Goal: Task Accomplishment & Management: Complete application form

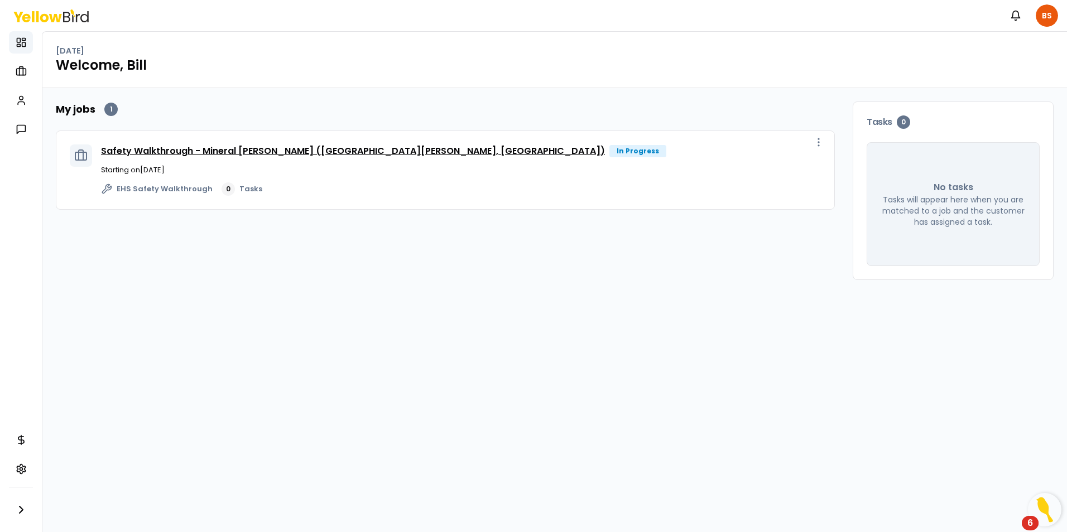
click at [214, 148] on link "Safety Walkthrough - Mineral [PERSON_NAME] ([GEOGRAPHIC_DATA][PERSON_NAME], [GE…" at bounding box center [353, 151] width 504 height 13
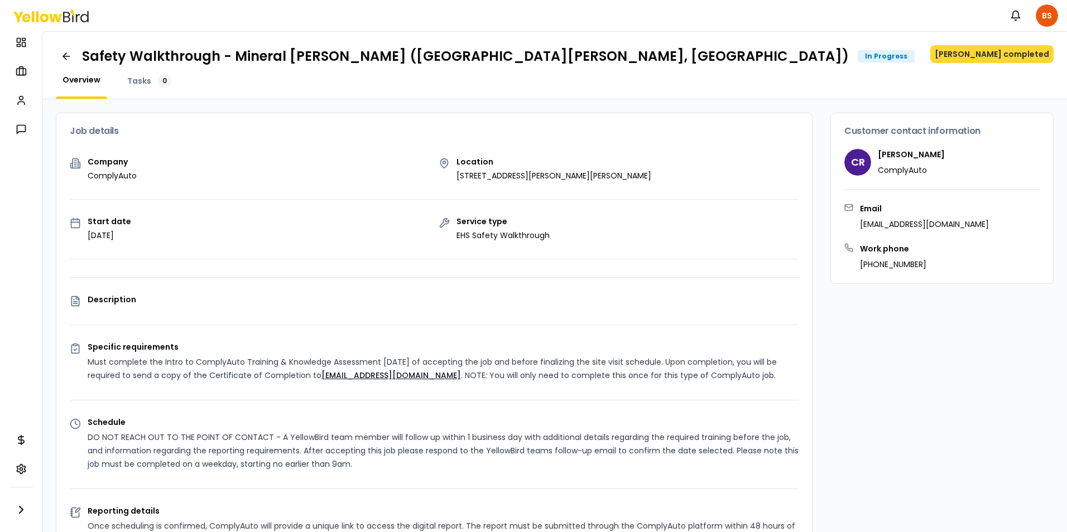
click at [998, 53] on button "[PERSON_NAME] completed" at bounding box center [991, 54] width 123 height 18
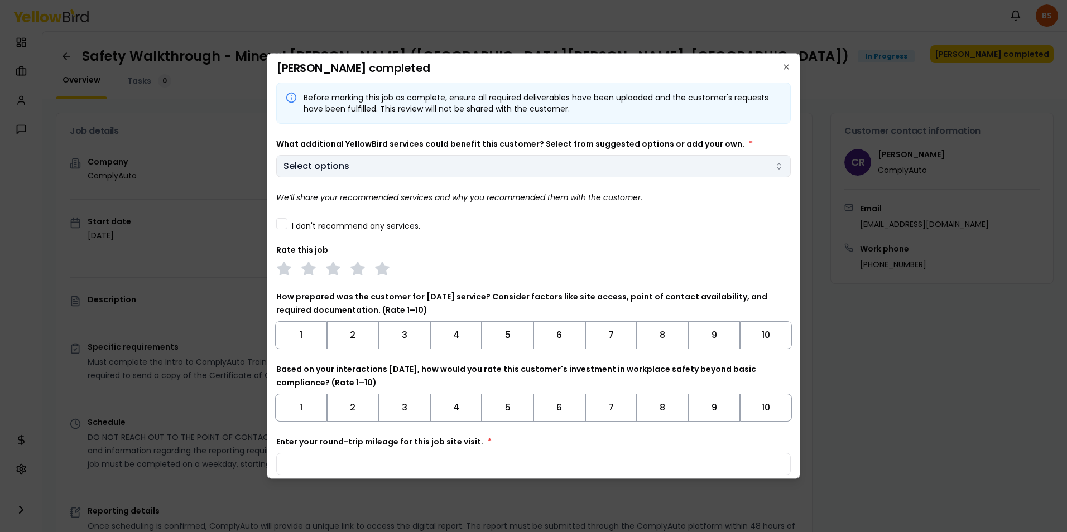
click at [358, 173] on body "Notifications BS Dashboard My jobs My profile Messages Refer & earn Settings Sa…" at bounding box center [533, 266] width 1067 height 532
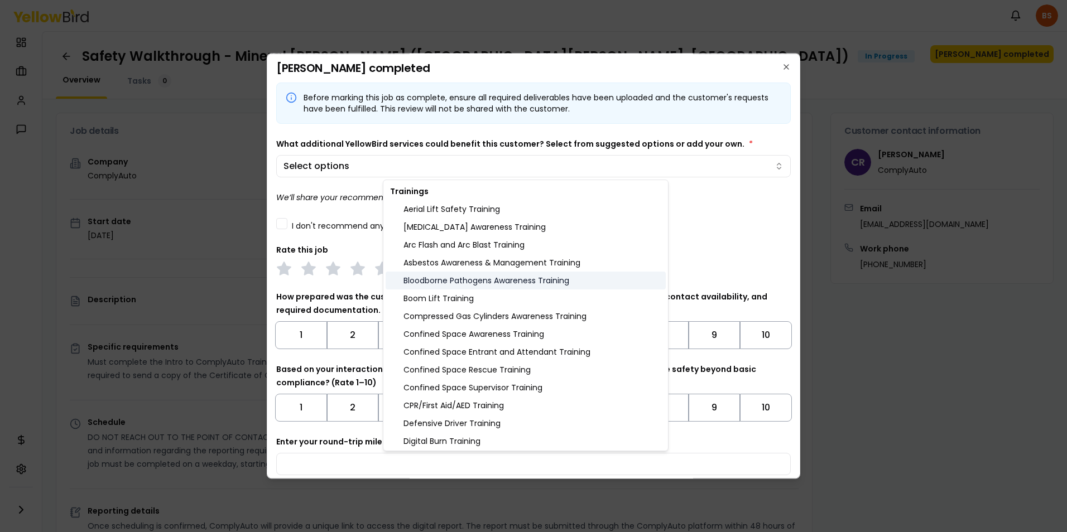
click at [507, 285] on div "Bloodborne Pathogens Awareness Training" at bounding box center [526, 281] width 280 height 18
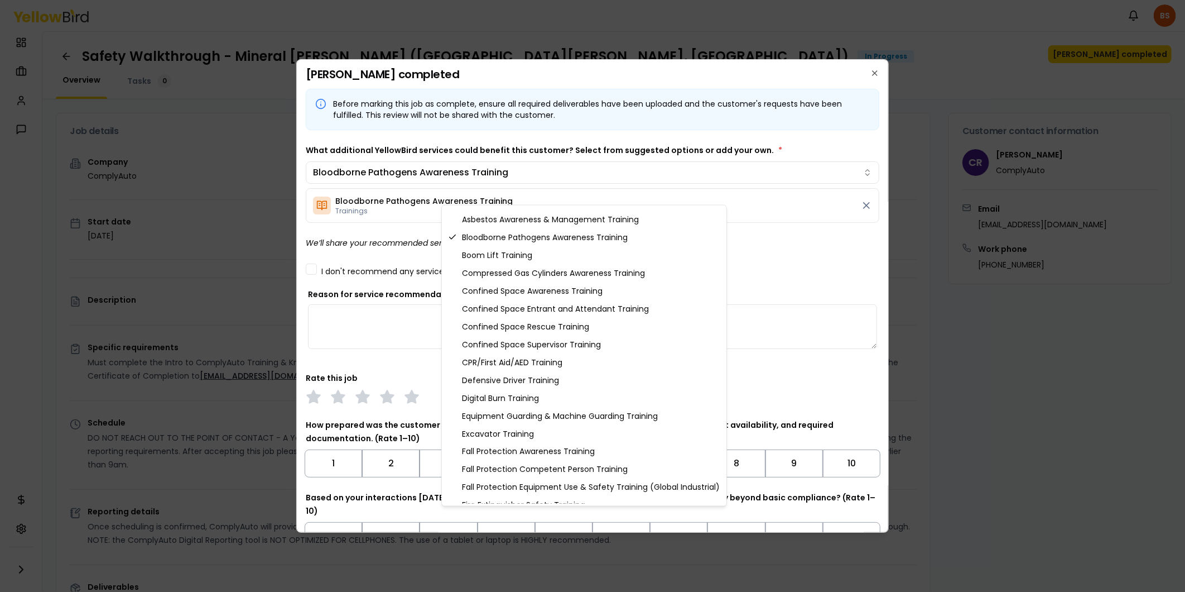
scroll to position [75, 0]
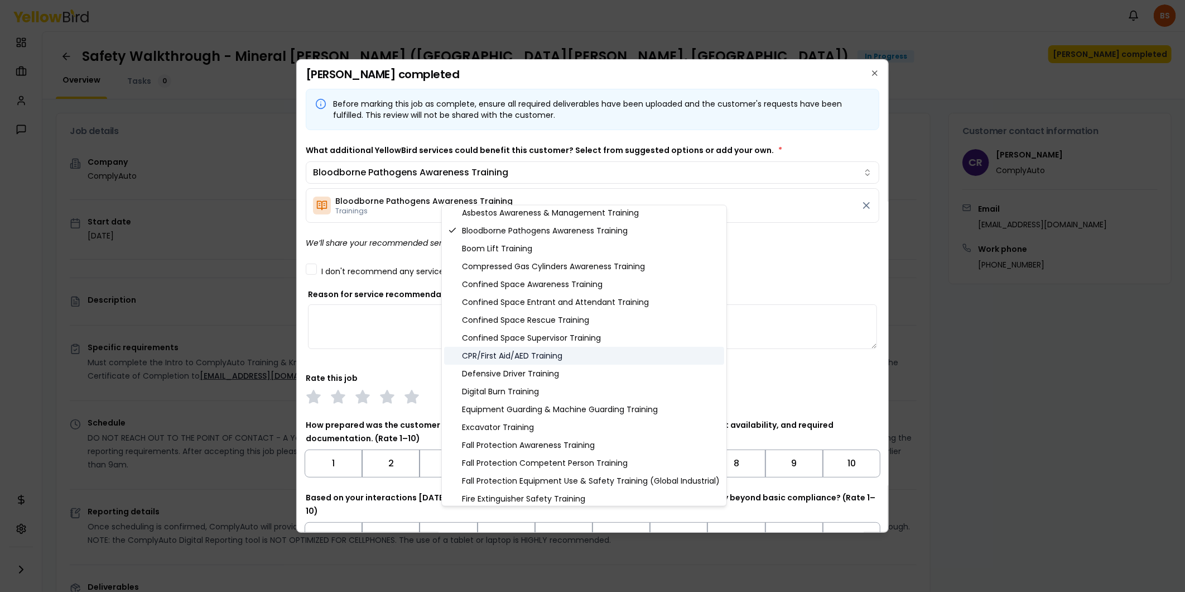
click at [534, 353] on div "CPR/First Aid/AED Training" at bounding box center [584, 356] width 280 height 18
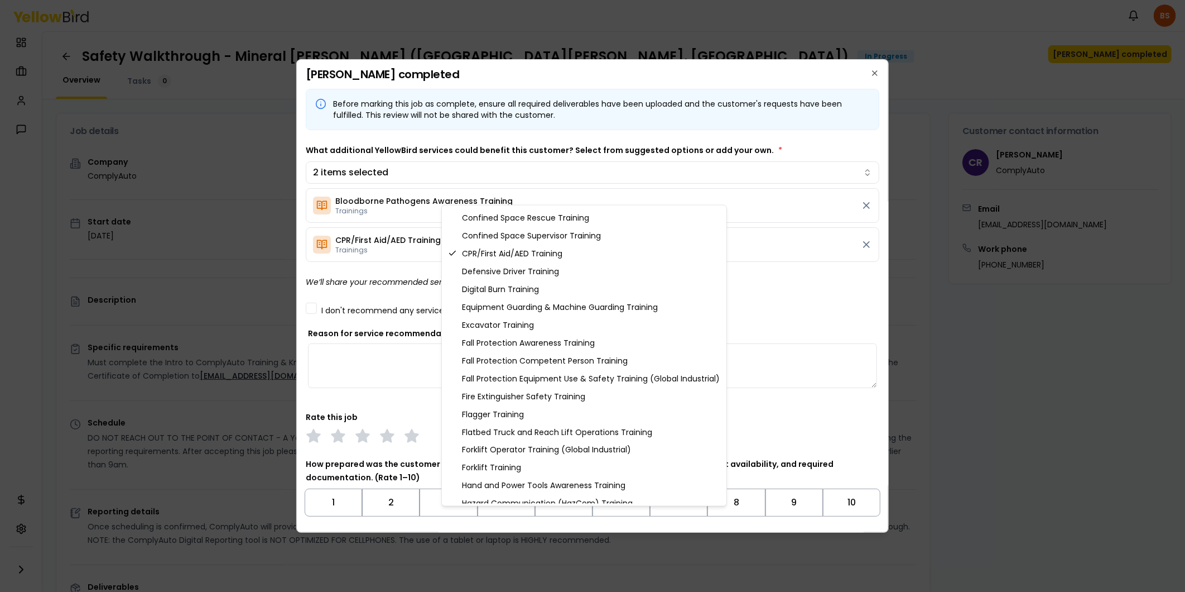
scroll to position [199, 0]
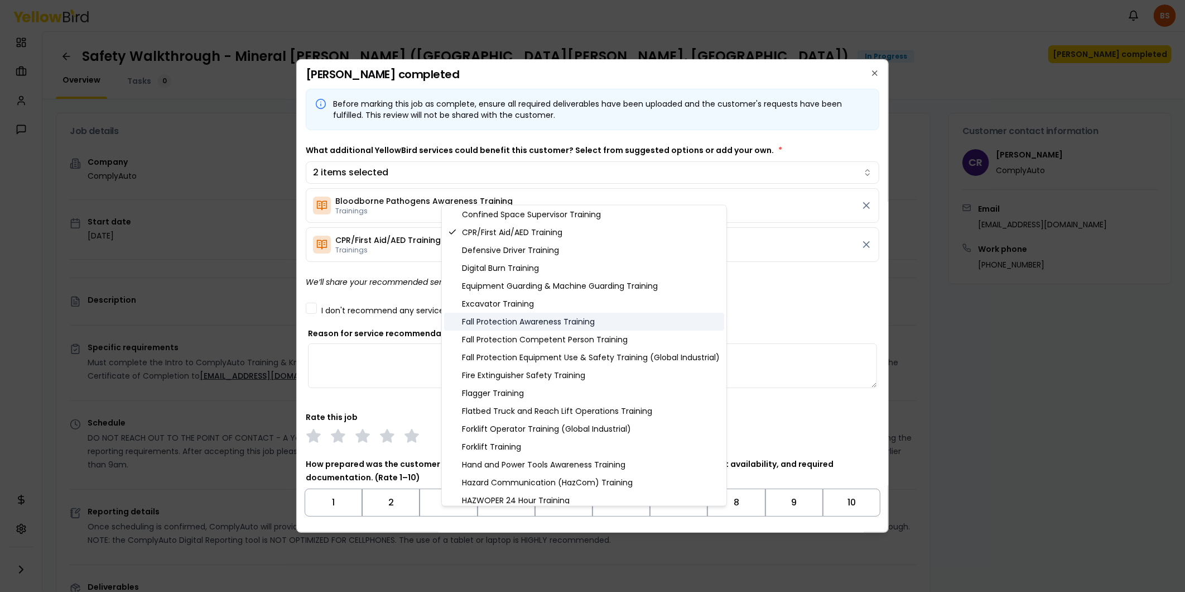
click at [557, 321] on div "Fall Protection Awareness Training" at bounding box center [584, 322] width 280 height 18
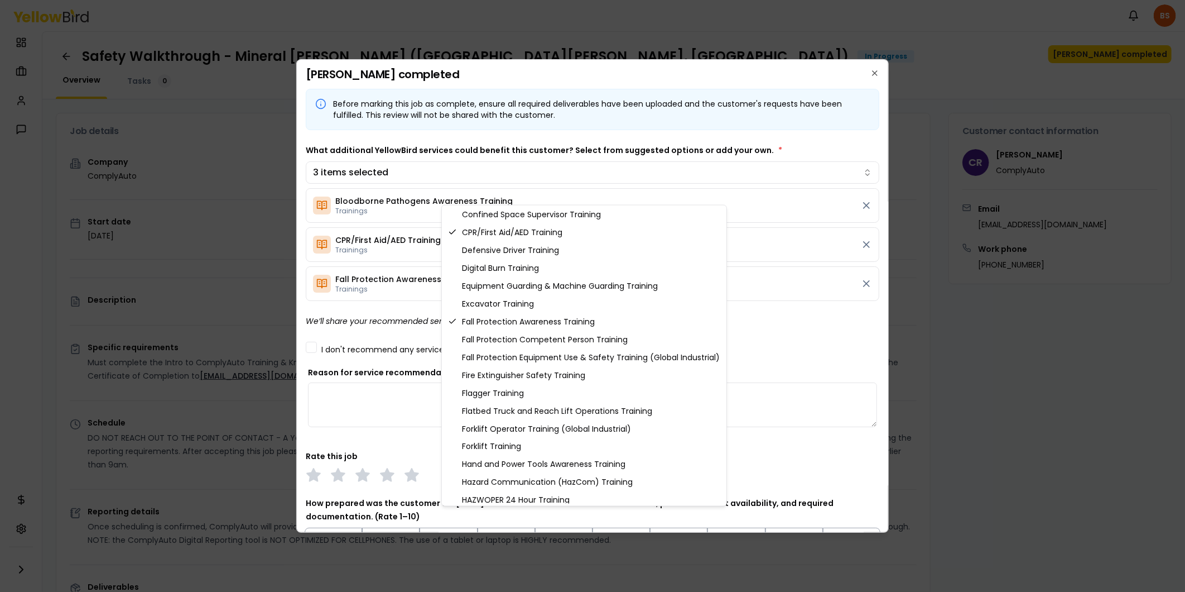
scroll to position [247, 0]
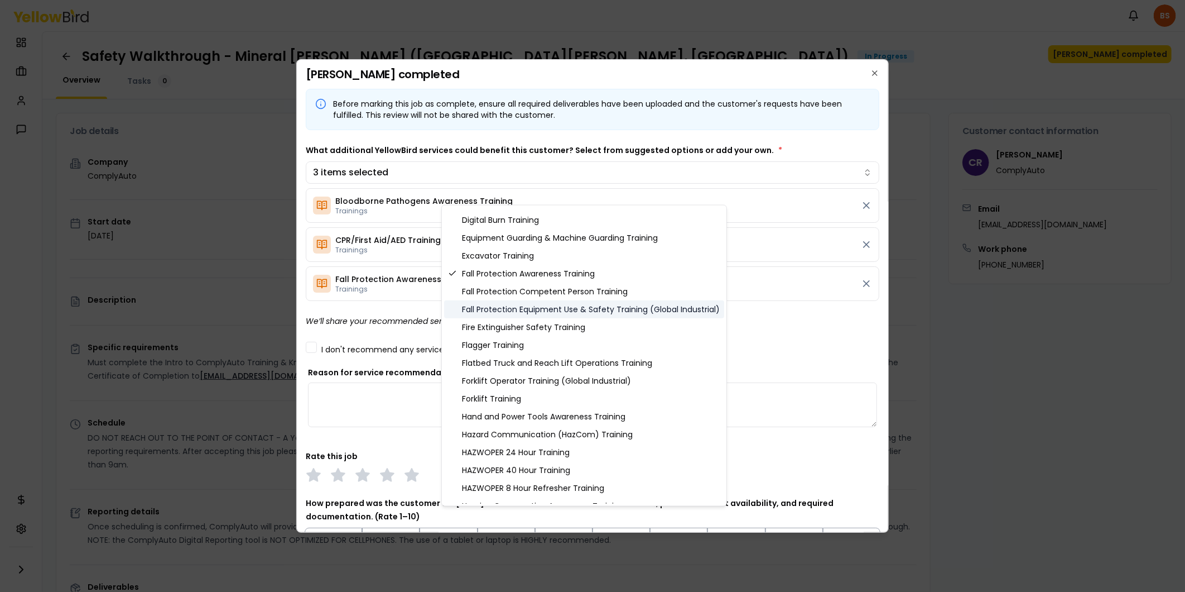
click at [560, 309] on div "Fall Protection Equipment Use & Safety Training (Global Industrial)" at bounding box center [584, 309] width 280 height 18
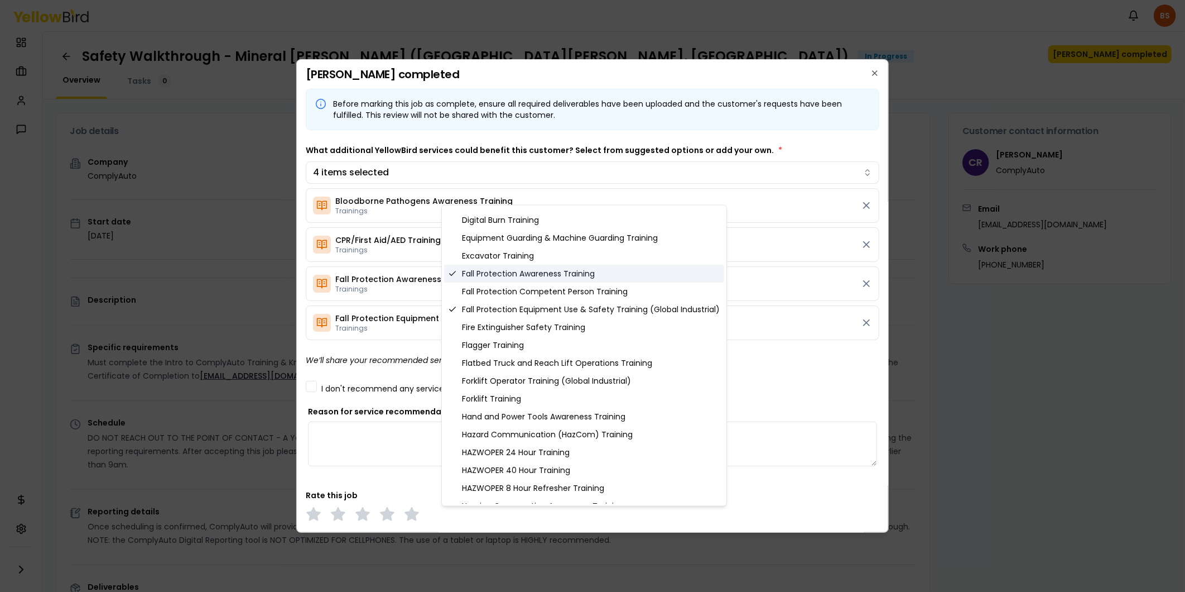
click at [553, 272] on div "Fall Protection Awareness Training" at bounding box center [584, 274] width 280 height 18
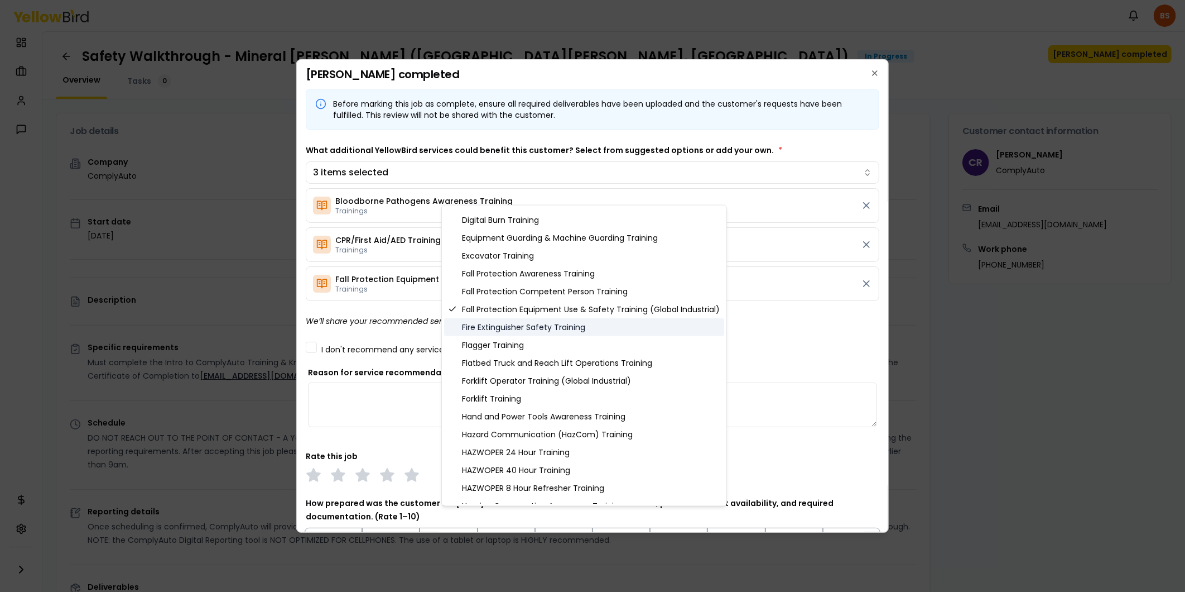
click at [537, 328] on div "Fire Extinguisher Safety Training" at bounding box center [584, 327] width 280 height 18
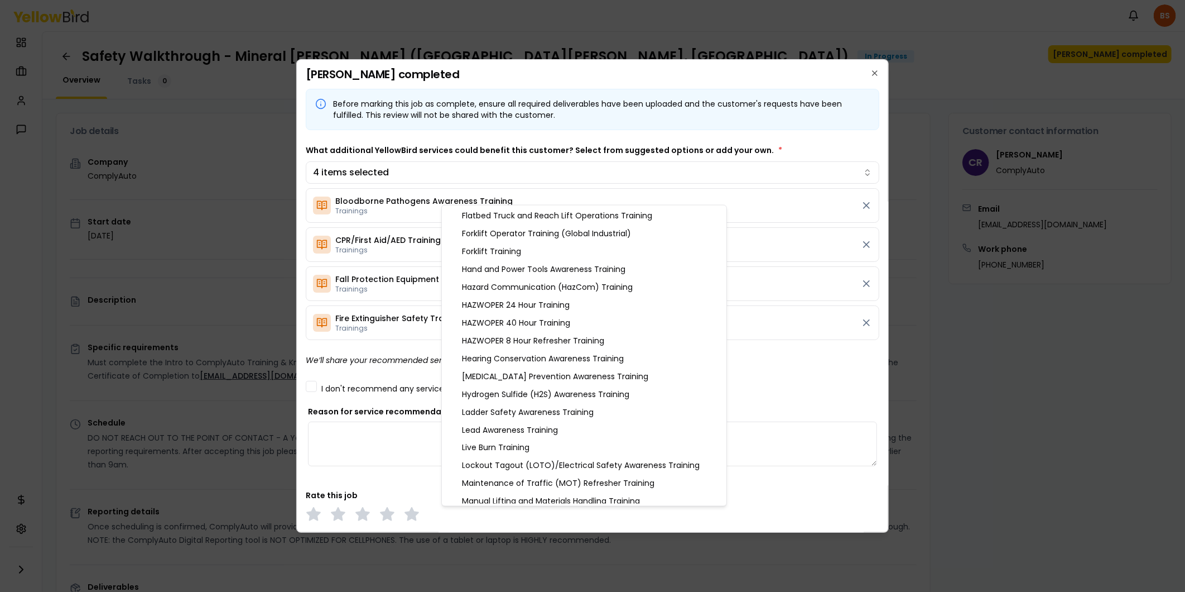
scroll to position [411, 0]
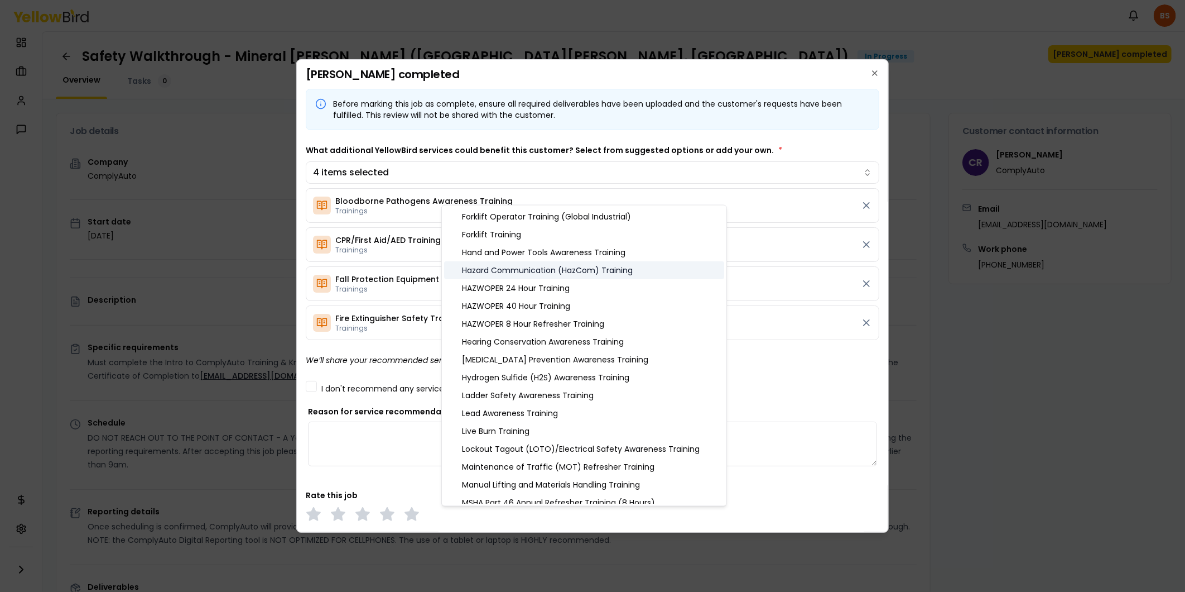
click at [550, 271] on div "Hazard Communication (HazCom) Training" at bounding box center [584, 270] width 280 height 18
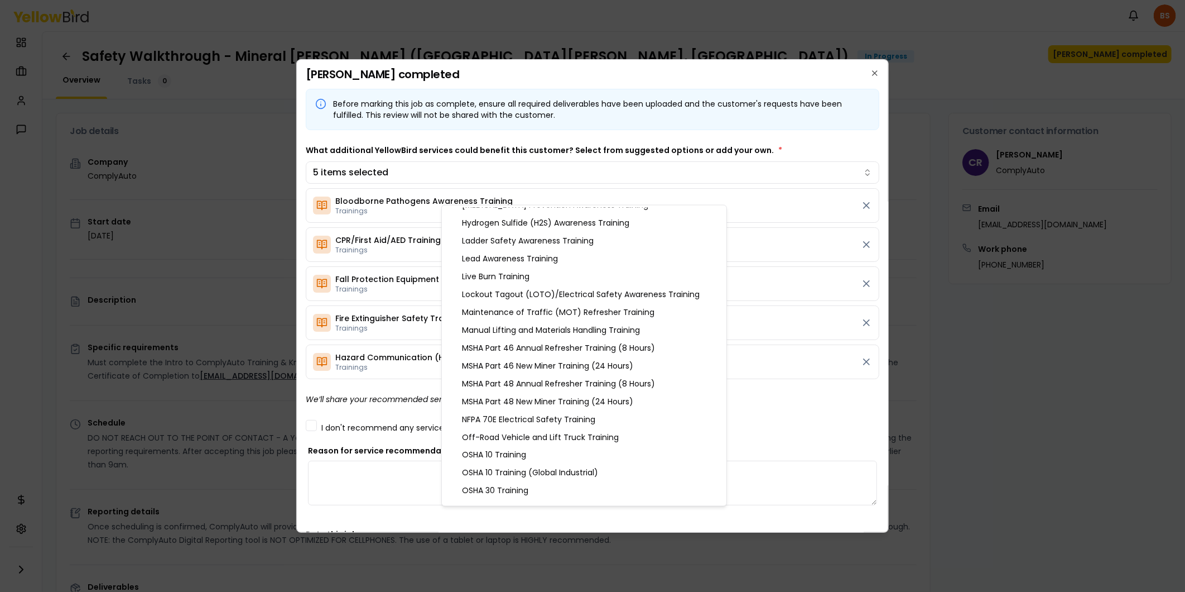
scroll to position [572, 0]
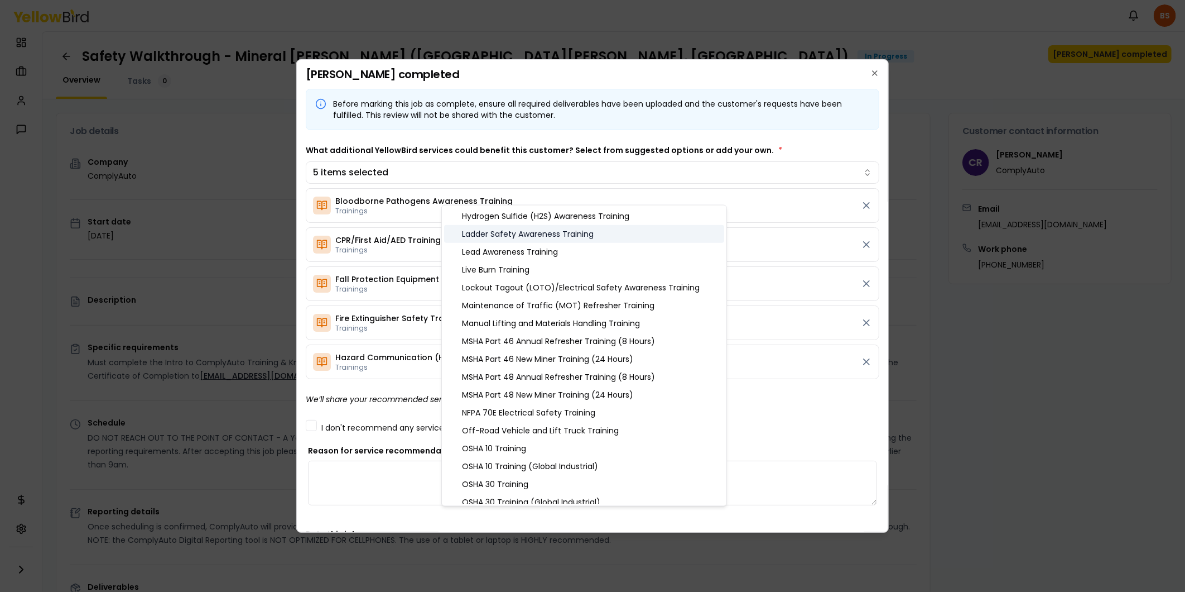
click at [543, 231] on div "Ladder Safety Awareness Training" at bounding box center [584, 234] width 280 height 18
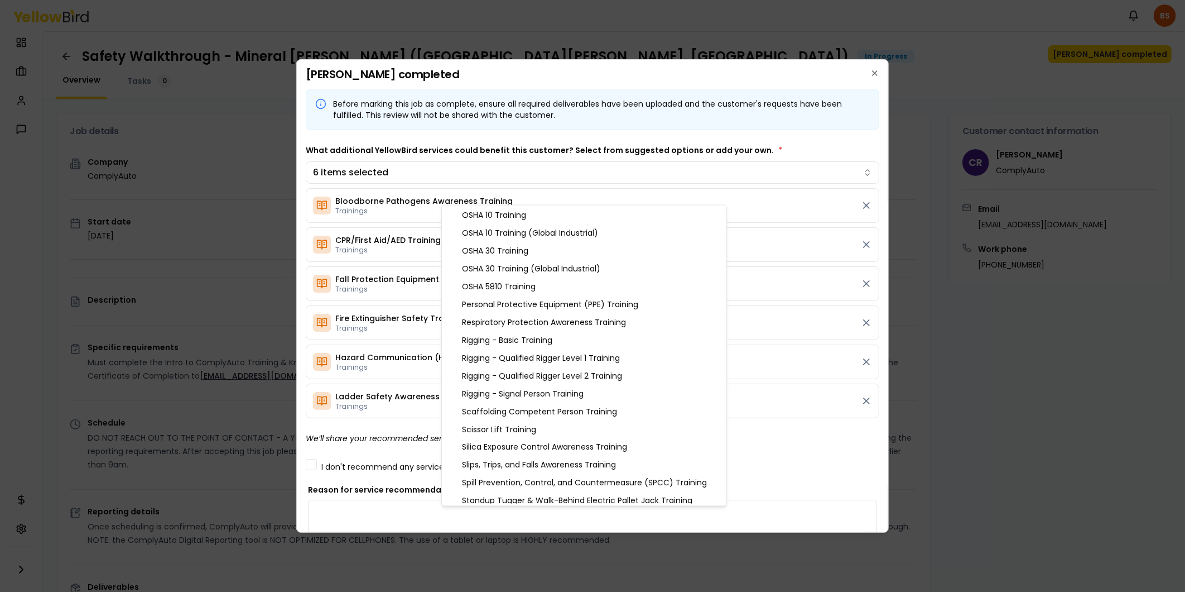
scroll to position [839, 0]
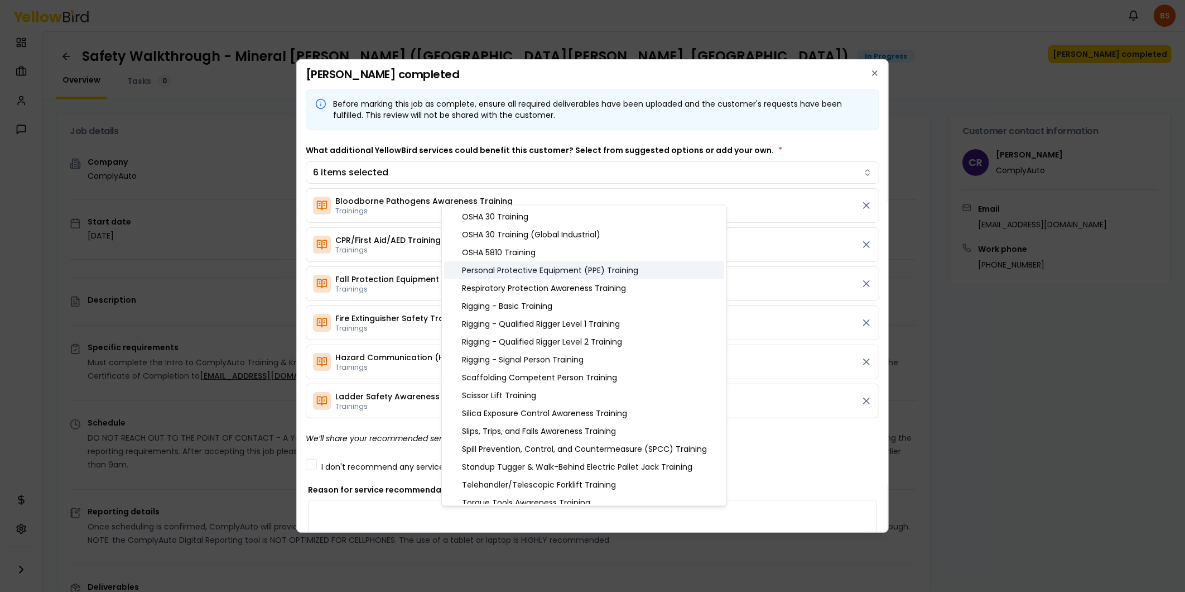
click at [547, 266] on div "Personal Protective Equipment (PPE) Training" at bounding box center [584, 270] width 280 height 18
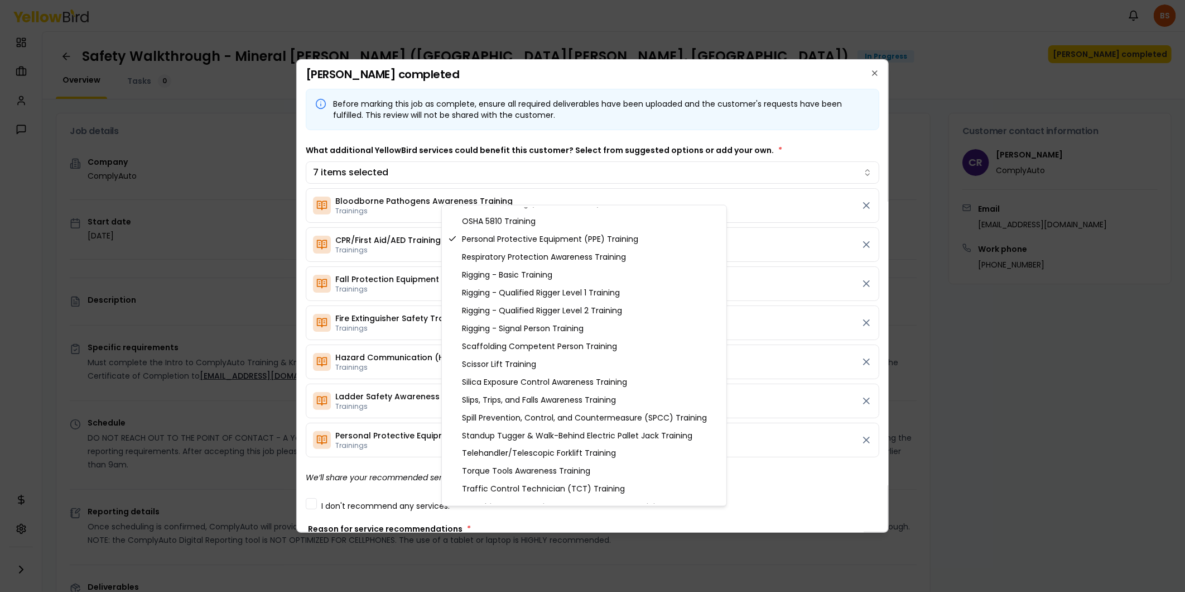
scroll to position [888, 0]
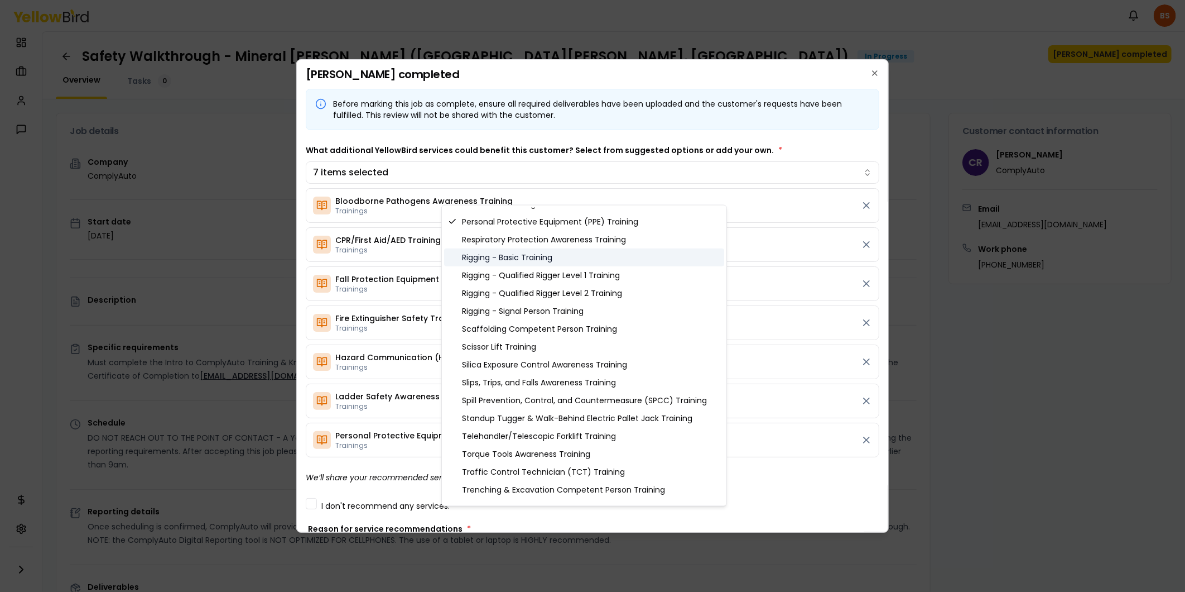
click at [540, 258] on div "Rigging - Basic Training" at bounding box center [584, 257] width 280 height 18
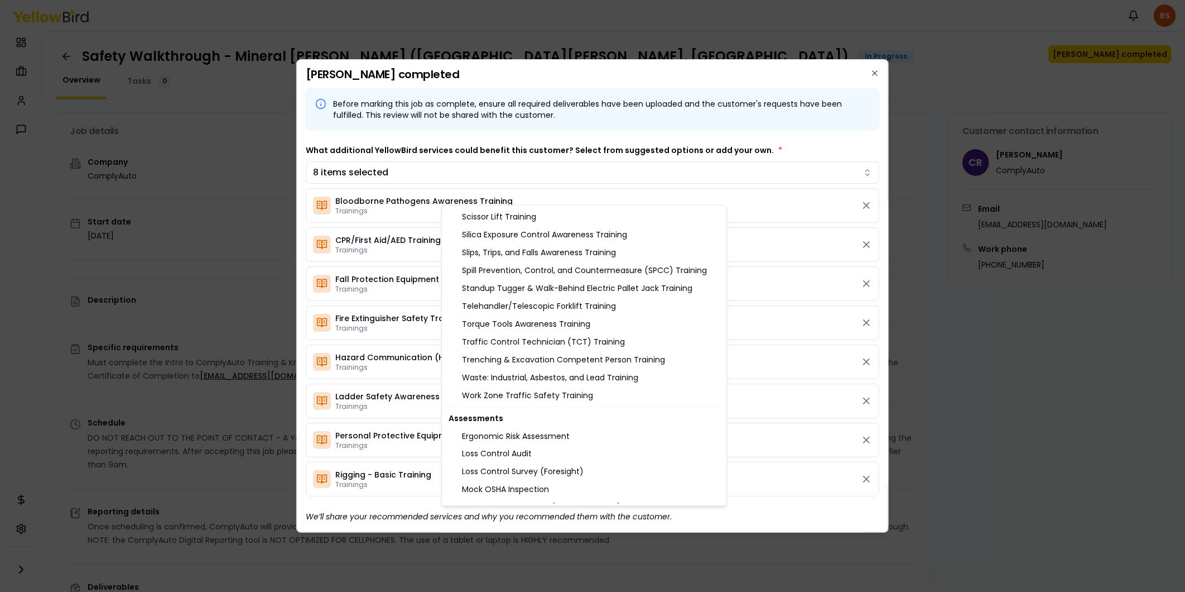
scroll to position [1039, 0]
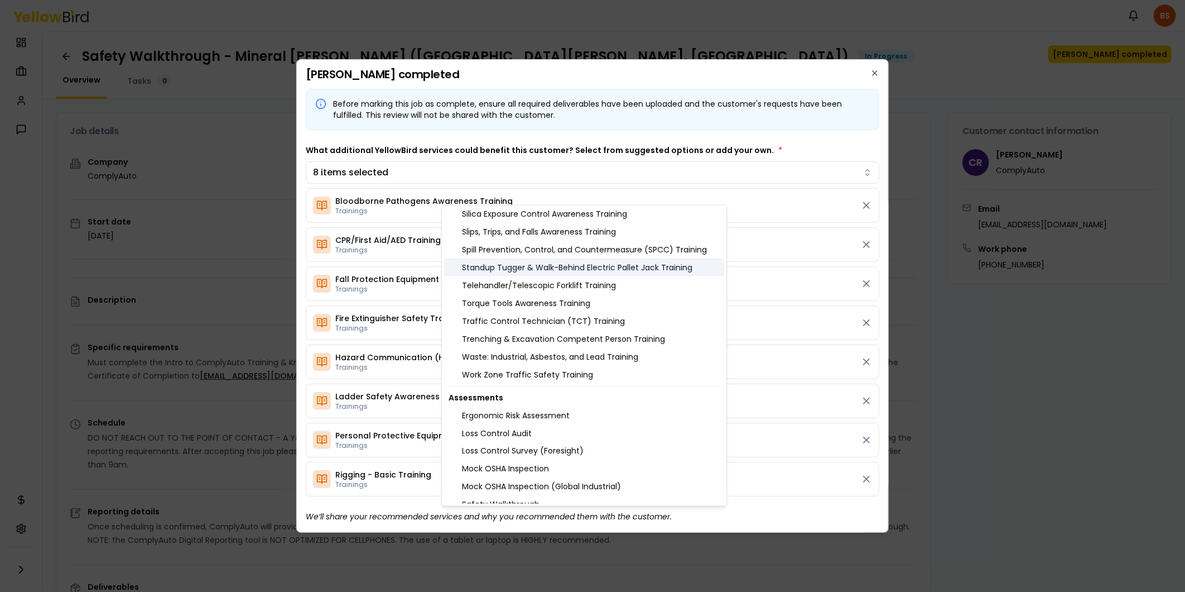
click at [575, 270] on div "Standup Tugger & Walk-Behind Electric Pallet Jack Training" at bounding box center [584, 267] width 280 height 18
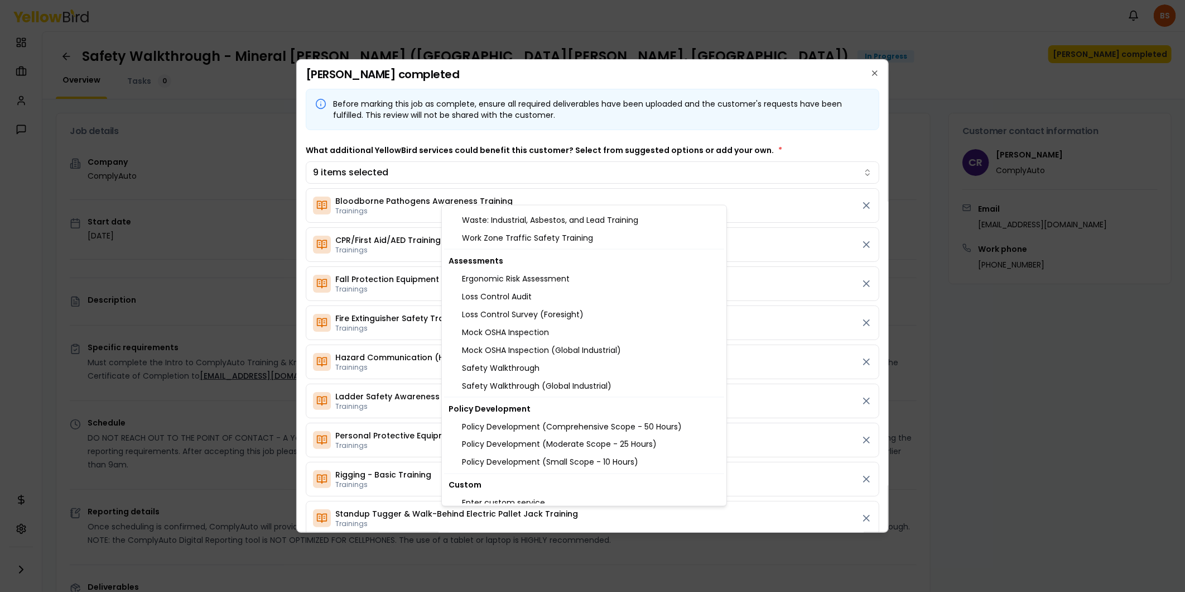
scroll to position [1182, 0]
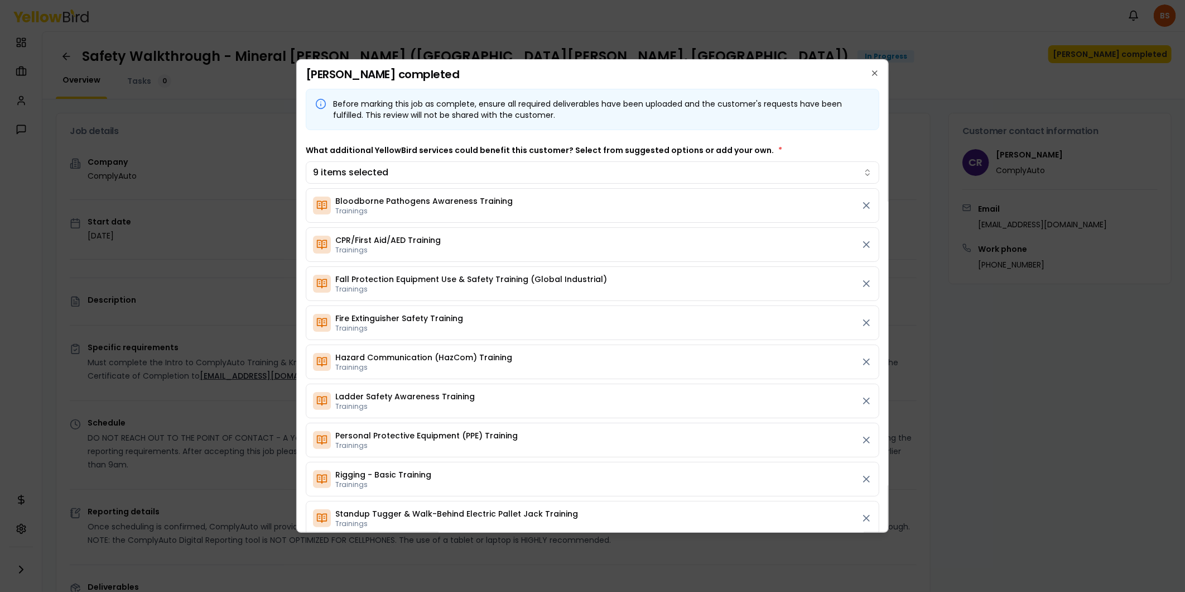
click at [830, 141] on body "Notifications BS Dashboard My jobs My profile Messages Refer & earn Settings Sa…" at bounding box center [592, 296] width 1185 height 592
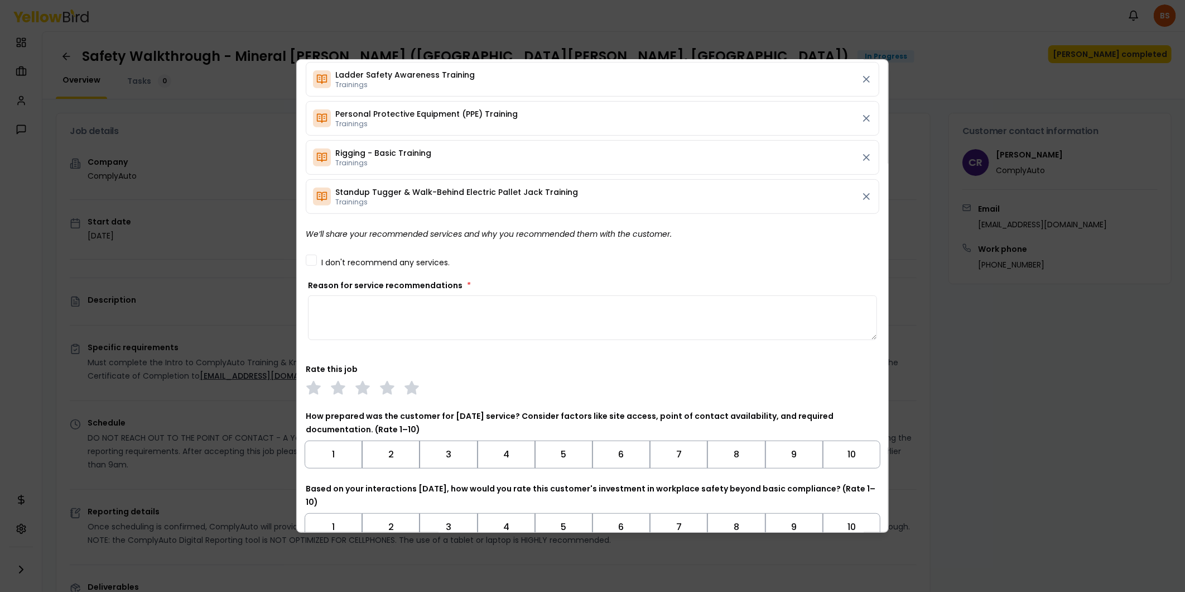
scroll to position [335, 0]
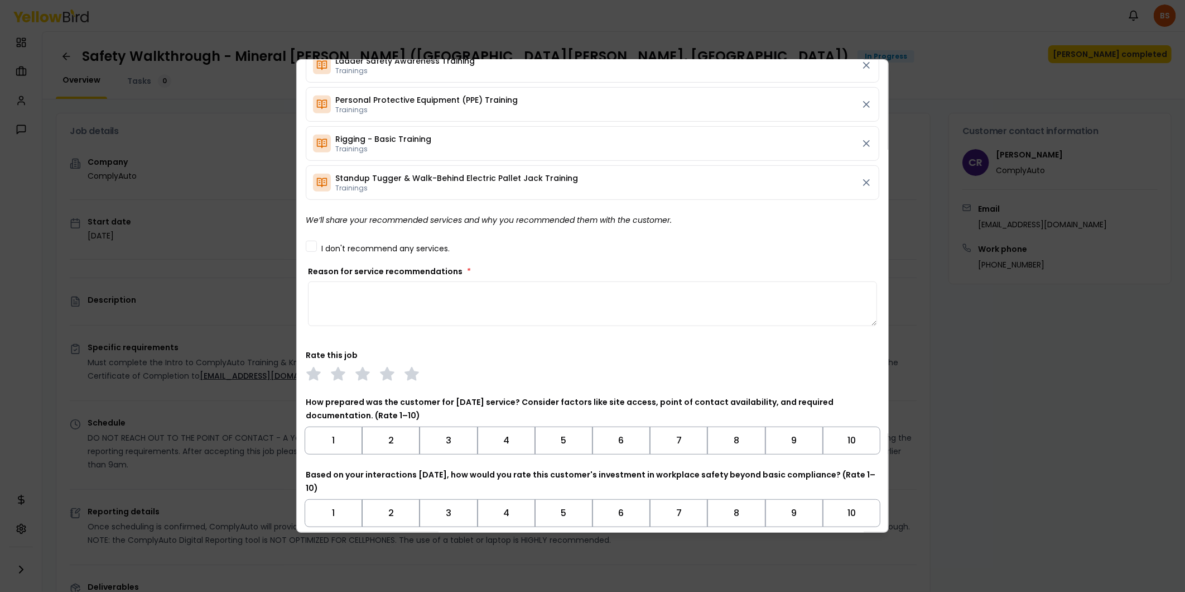
click at [320, 295] on textarea "Reason for service recommendations *" at bounding box center [592, 303] width 569 height 45
click at [560, 288] on textarea "**********" at bounding box center [588, 303] width 560 height 45
click at [412, 379] on polygon at bounding box center [411, 373] width 13 height 12
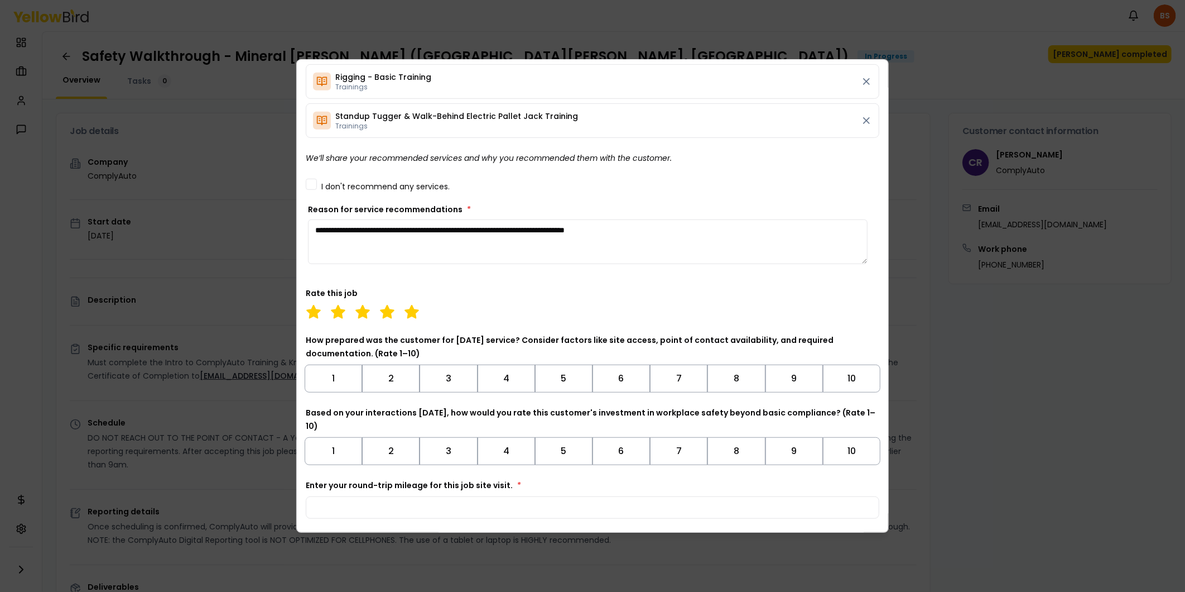
scroll to position [426, 0]
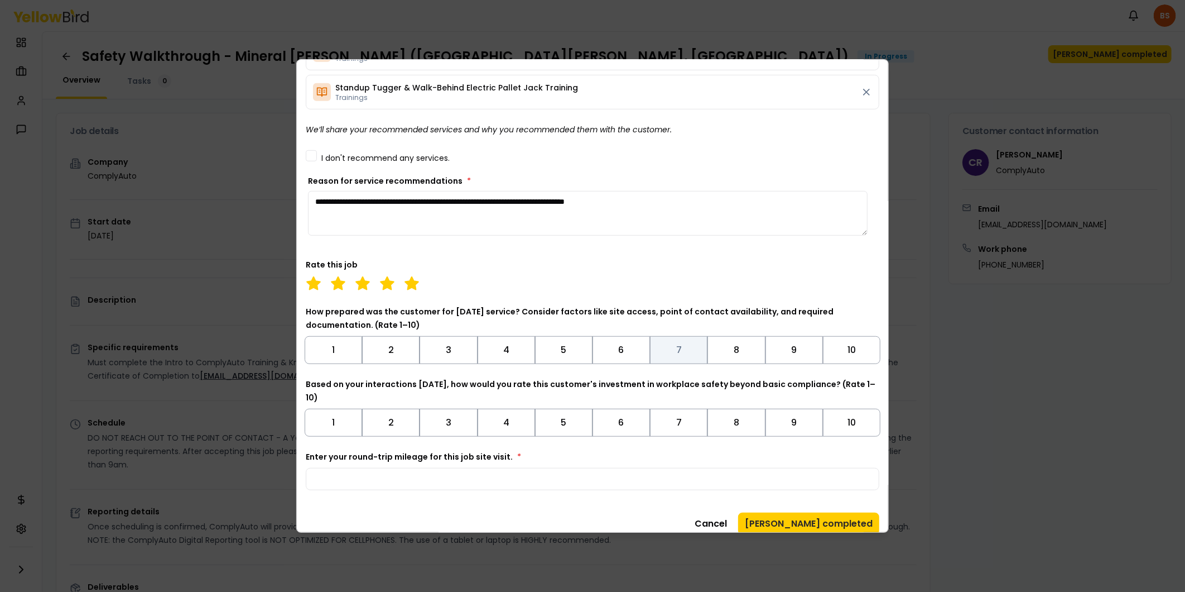
click at [675, 348] on button "7" at bounding box center [678, 350] width 57 height 28
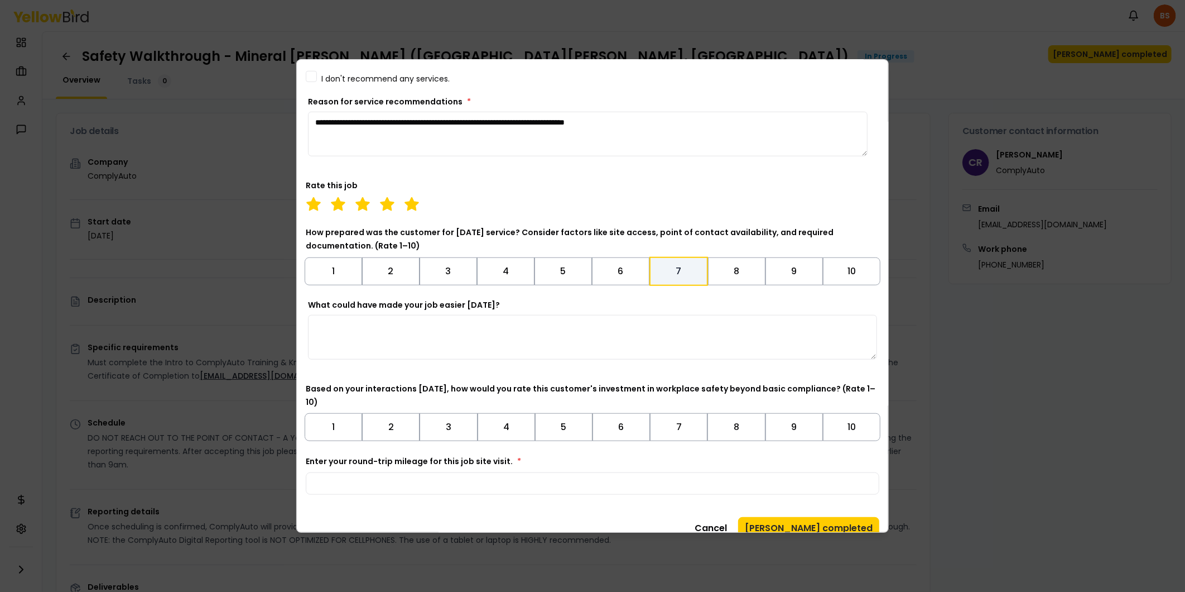
scroll to position [508, 0]
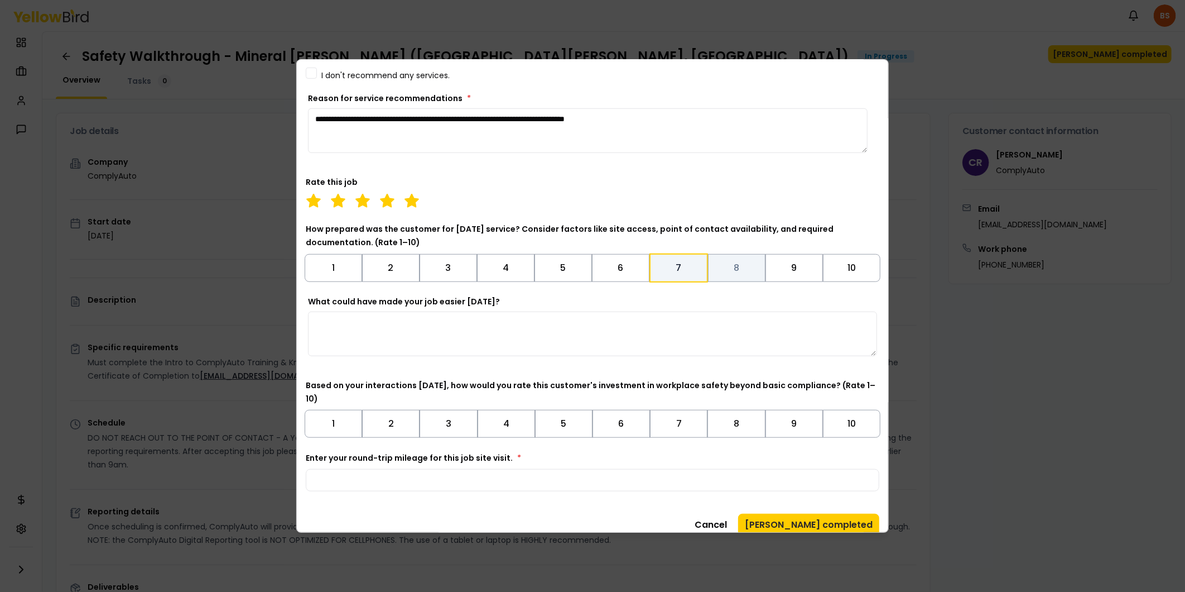
click at [741, 271] on button "8" at bounding box center [736, 268] width 57 height 28
click at [659, 120] on textarea "**********" at bounding box center [588, 130] width 560 height 45
type textarea "**********"
click at [482, 469] on input "Enter your round-trip mileage for this job site visit. *" at bounding box center [593, 480] width 574 height 22
type input "*"
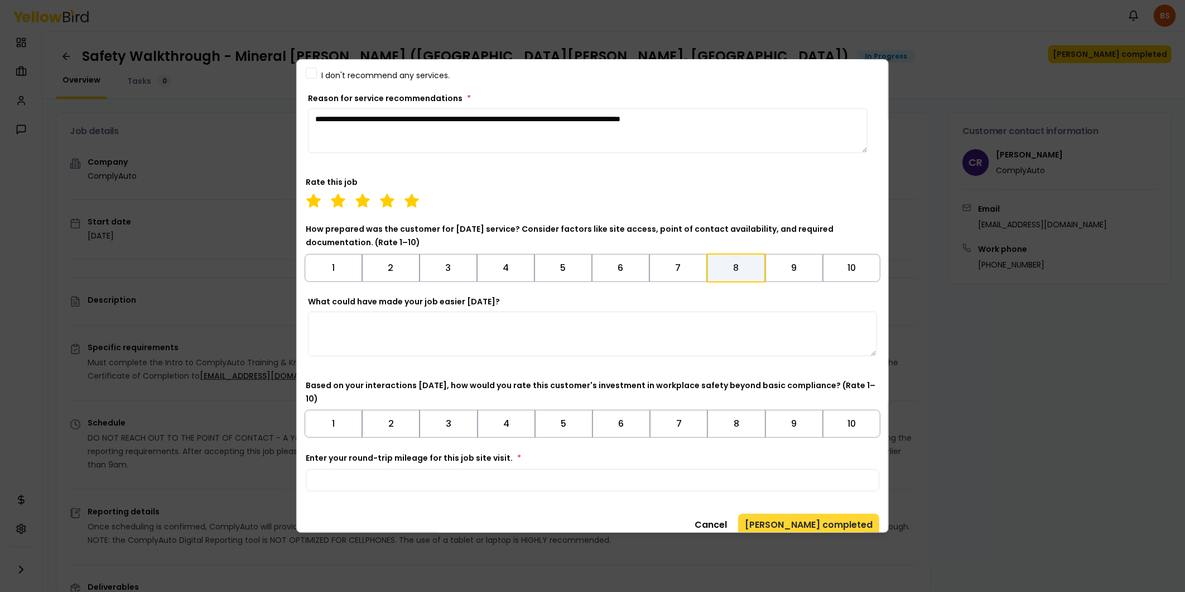
type input "*****"
click at [829, 513] on button "[PERSON_NAME] completed" at bounding box center [808, 524] width 141 height 22
click at [678, 410] on button "7" at bounding box center [678, 424] width 57 height 28
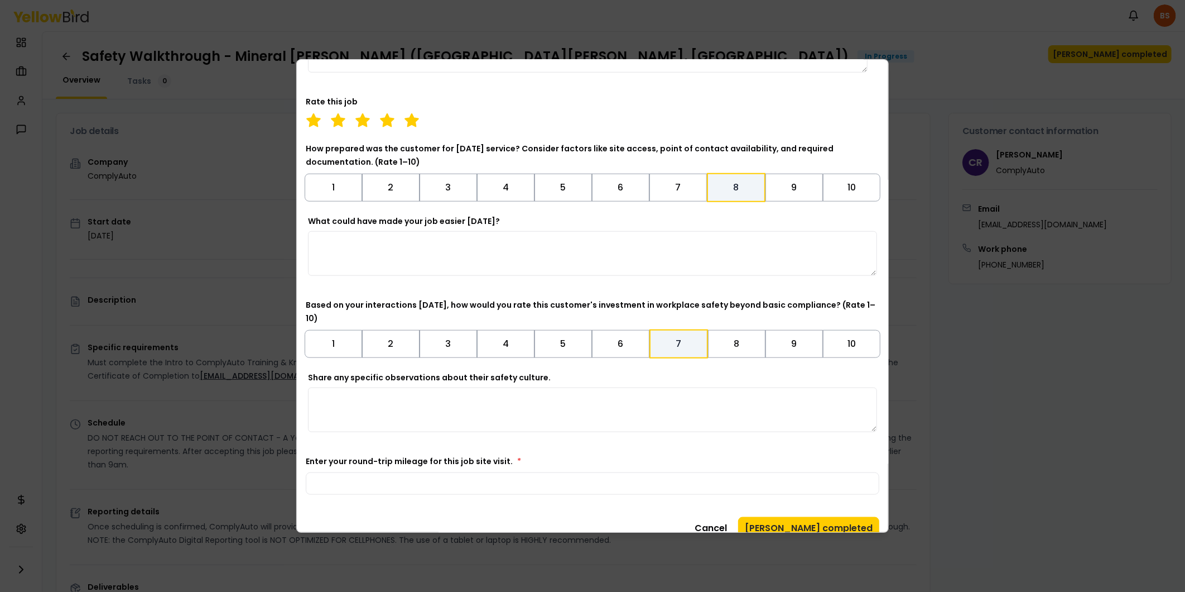
scroll to position [590, 0]
click at [825, 515] on button "[PERSON_NAME] completed" at bounding box center [808, 526] width 141 height 22
click at [354, 243] on textarea "What could have made your job easier [DATE]?" at bounding box center [592, 251] width 569 height 45
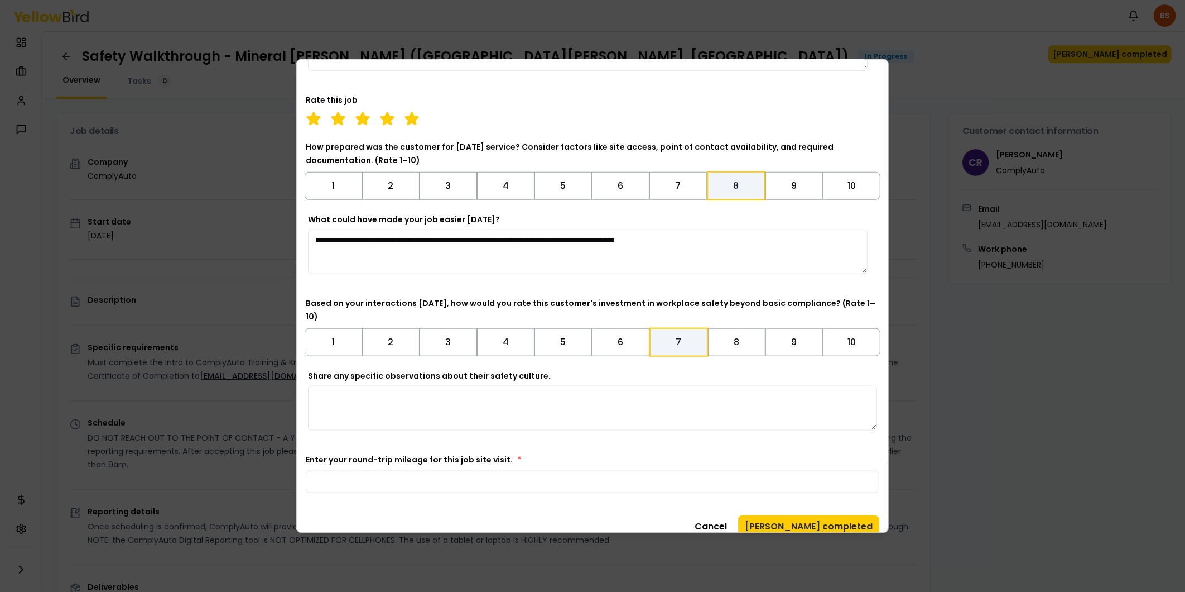
type textarea "**********"
click at [341, 386] on textarea "Share any specific observations about their safety culture." at bounding box center [592, 408] width 569 height 45
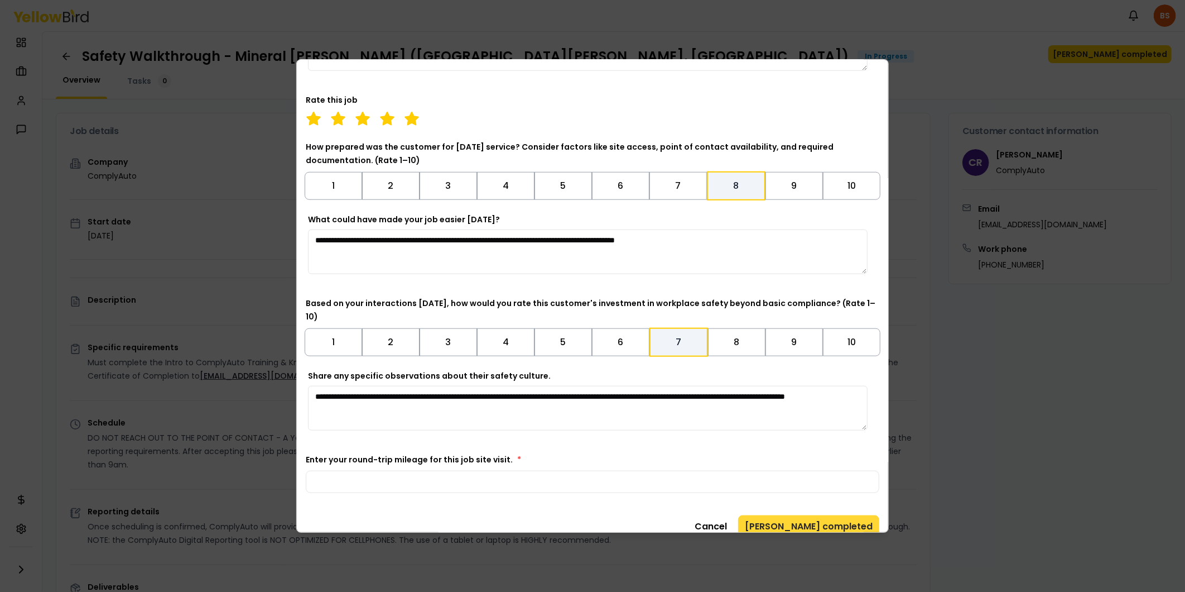
type textarea "**********"
click at [827, 518] on button "[PERSON_NAME] completed" at bounding box center [808, 526] width 141 height 22
click at [805, 515] on button "[PERSON_NAME] completed" at bounding box center [808, 526] width 141 height 22
click at [349, 470] on input "*****" at bounding box center [593, 481] width 574 height 22
type input "***"
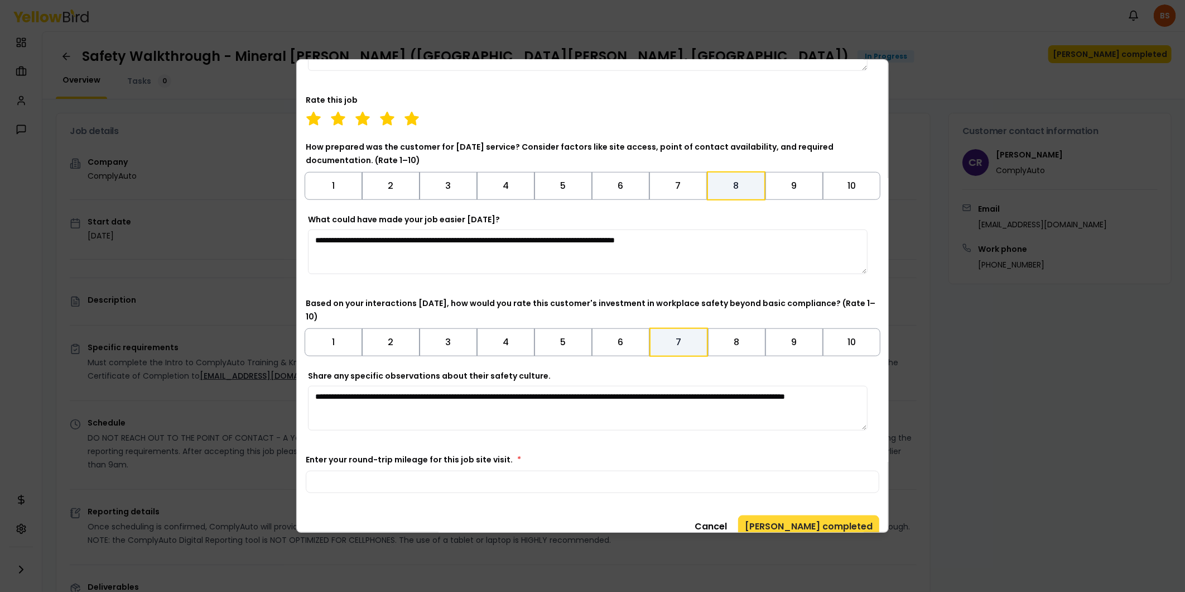
click at [828, 515] on button "[PERSON_NAME] completed" at bounding box center [808, 526] width 141 height 22
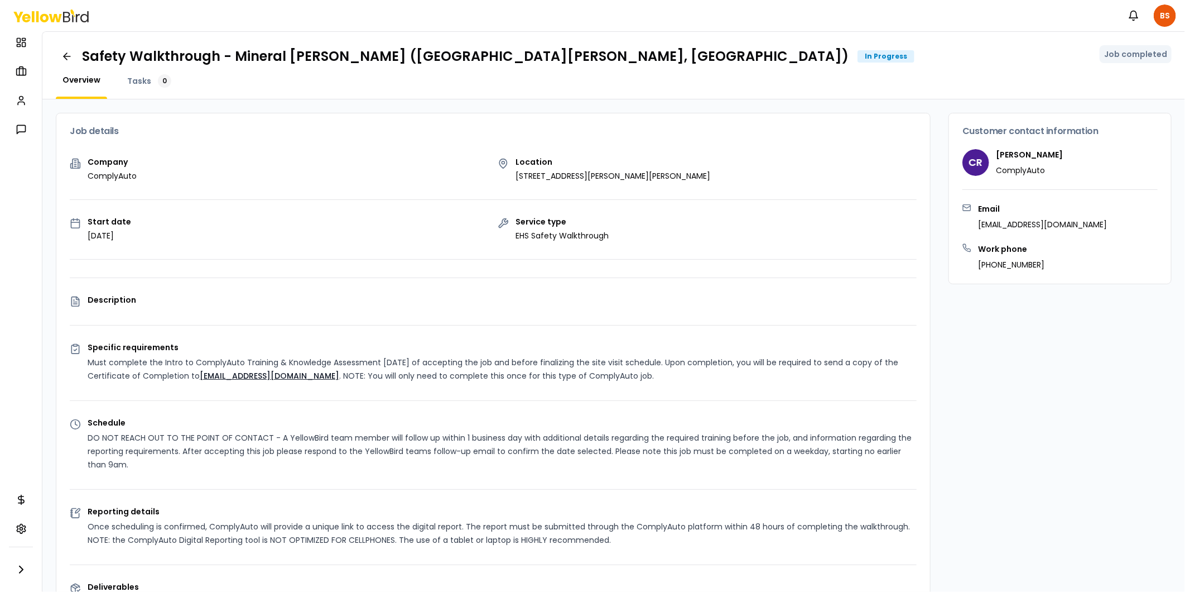
click at [1017, 391] on div "Customer contact information CR [PERSON_NAME] ComplyAuto Email [EMAIL_ADDRESS][…" at bounding box center [1060, 510] width 223 height 795
click at [1053, 345] on div "Customer contact information CR [PERSON_NAME] ComplyAuto Email [EMAIL_ADDRESS][…" at bounding box center [1060, 510] width 223 height 795
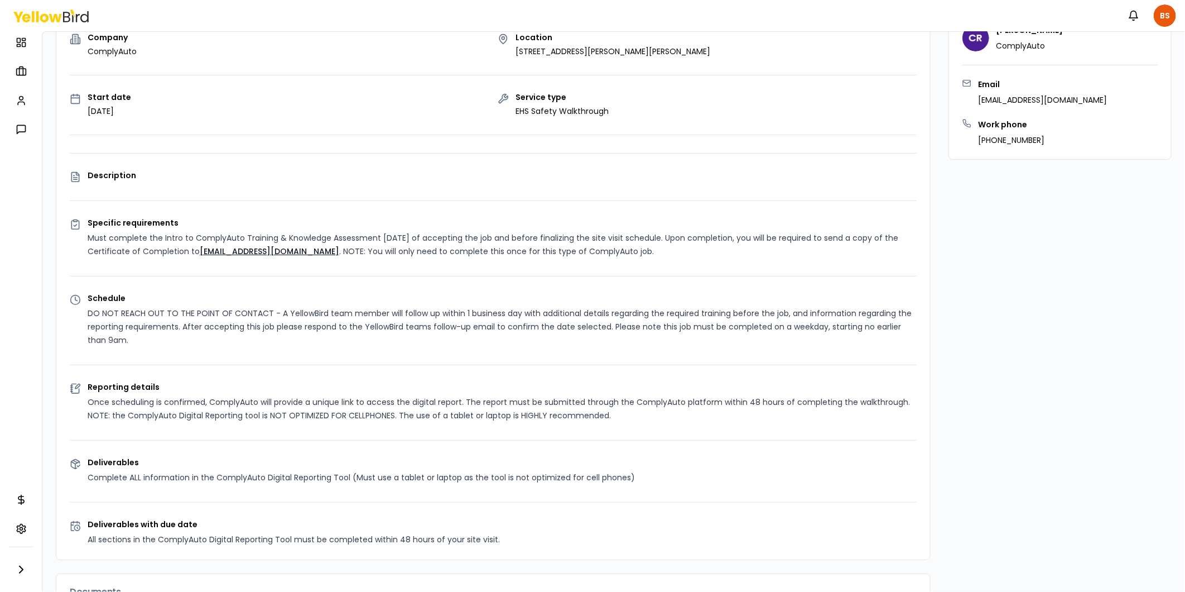
scroll to position [330, 0]
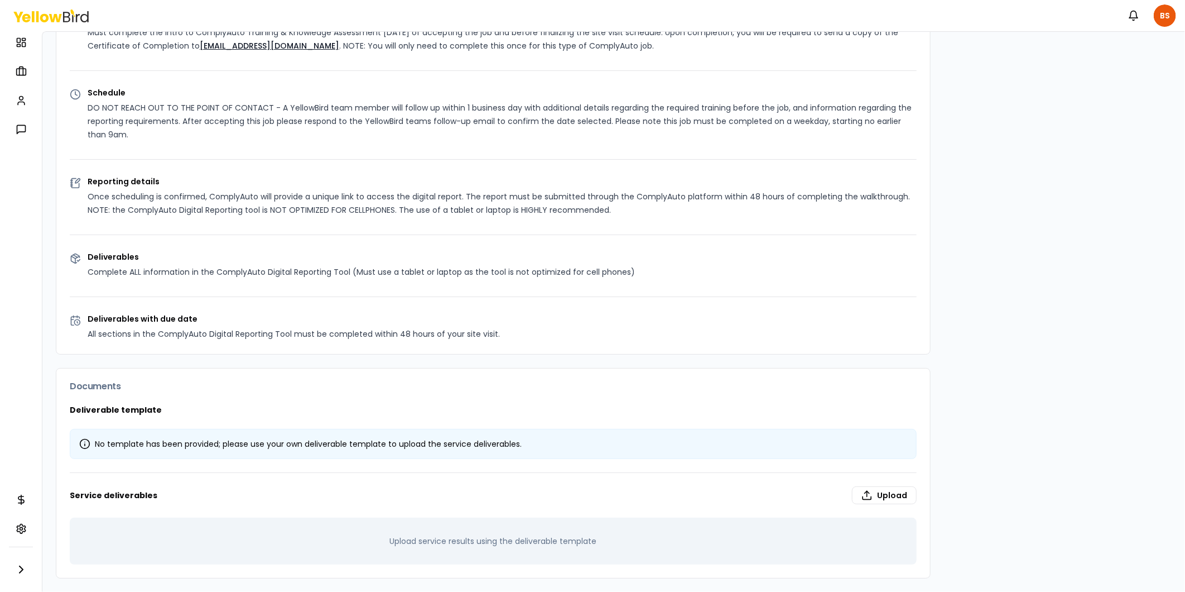
click at [1029, 360] on div "Customer contact information CR [PERSON_NAME] ComplyAuto Email [EMAIL_ADDRESS][…" at bounding box center [1060, 180] width 223 height 795
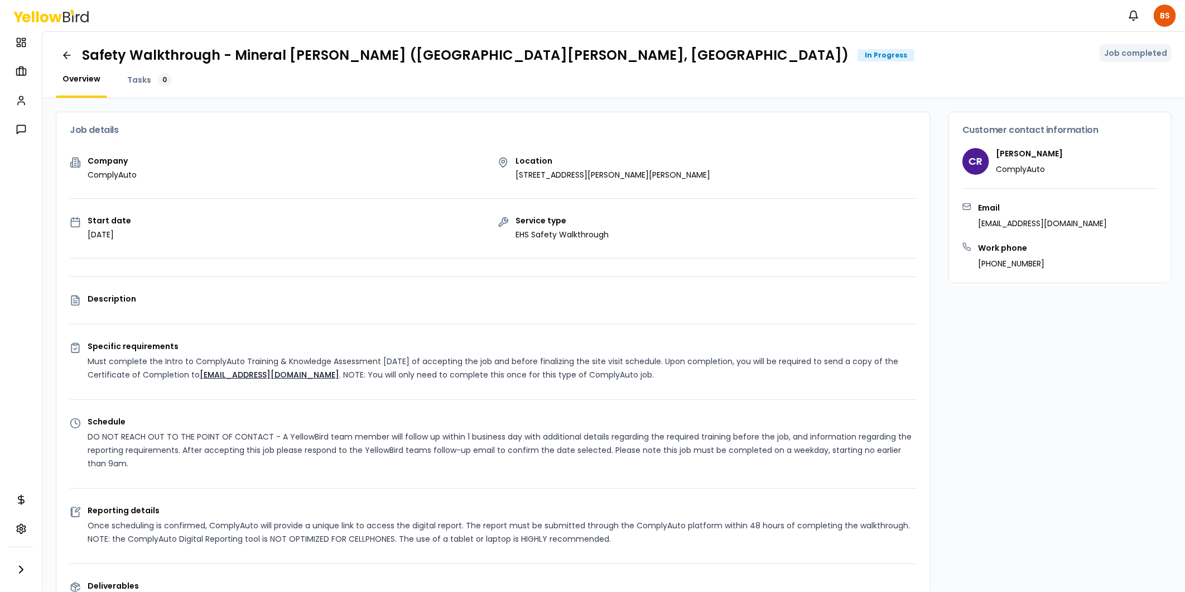
scroll to position [0, 0]
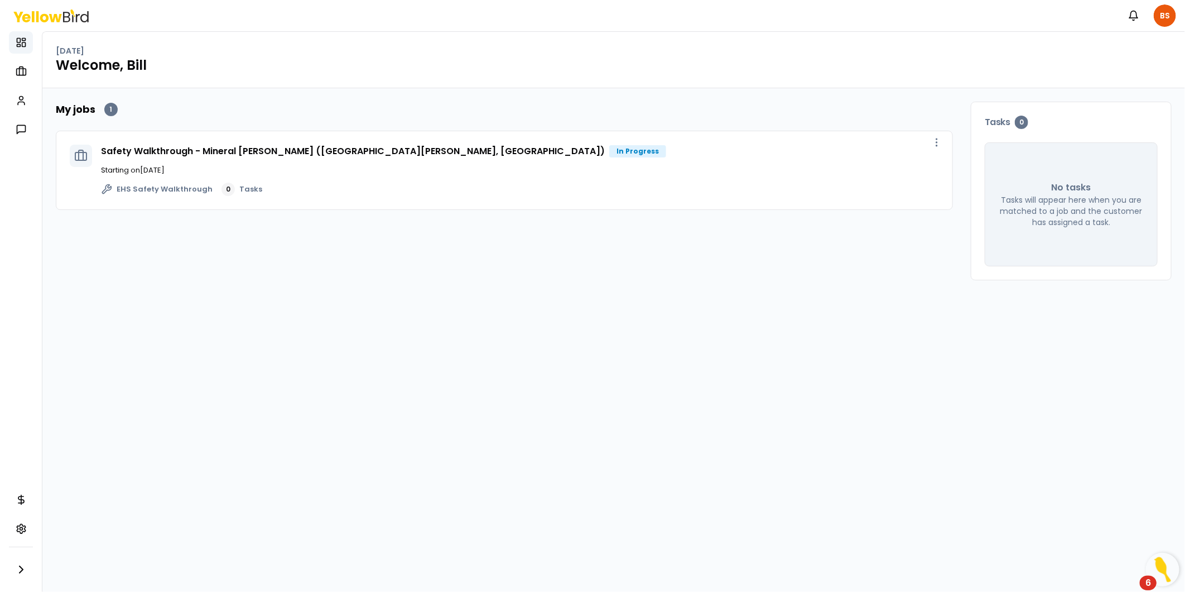
click at [609, 151] on div "In Progress" at bounding box center [637, 151] width 57 height 12
click at [243, 150] on link "Safety Walkthrough - Mineral [PERSON_NAME] ([GEOGRAPHIC_DATA][PERSON_NAME], [GE…" at bounding box center [353, 151] width 504 height 13
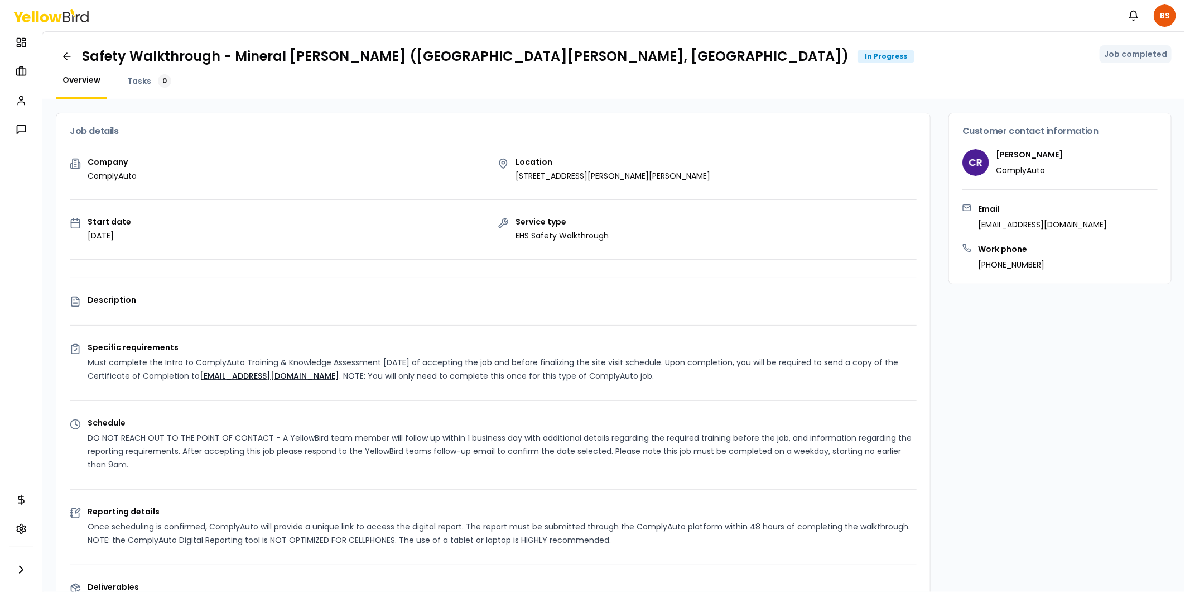
click at [1045, 375] on div "Customer contact information CR [PERSON_NAME] ComplyAuto Email [EMAIL_ADDRESS][…" at bounding box center [1060, 510] width 223 height 795
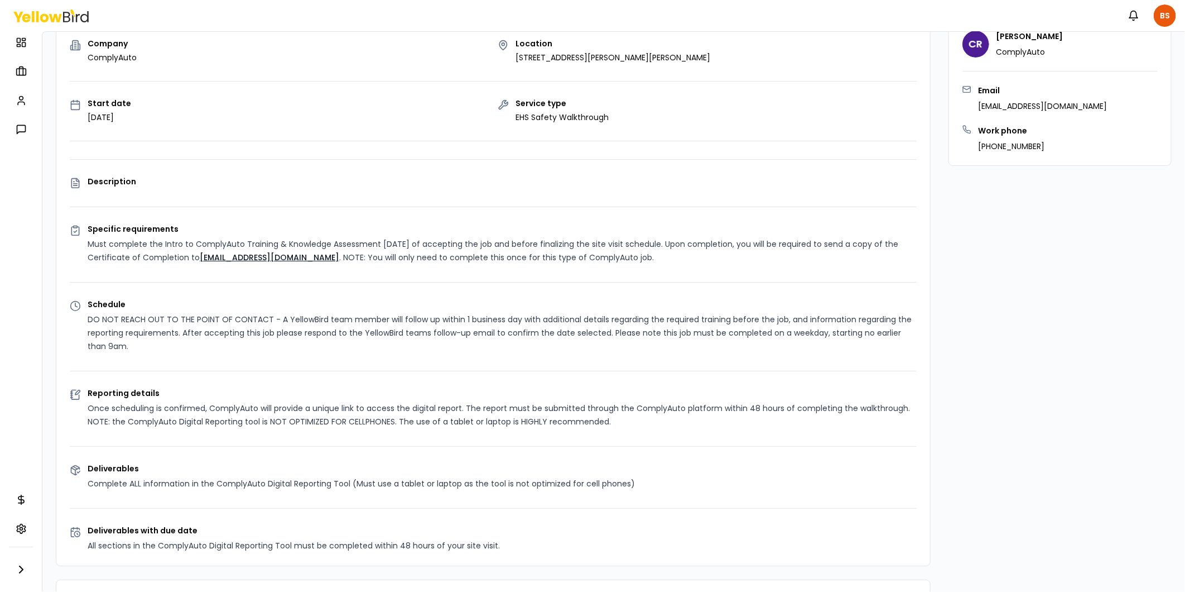
scroll to position [330, 0]
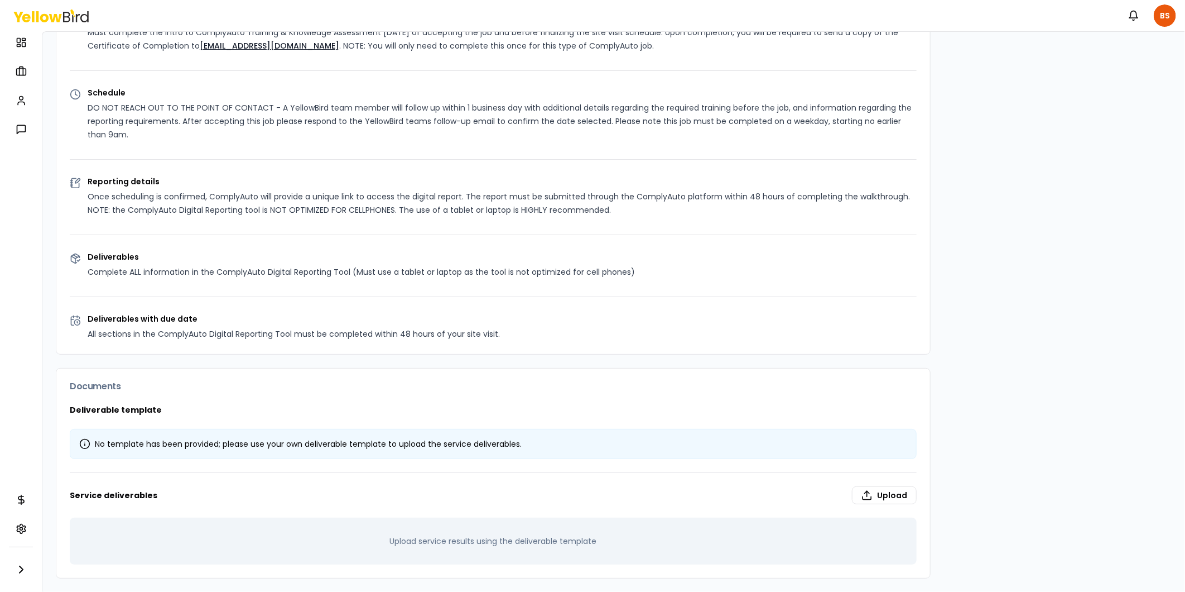
click at [844, 284] on div "Company ComplyAuto Location [STREET_ADDRESS][PERSON_NAME][PERSON_NAME] Start da…" at bounding box center [493, 91] width 874 height 526
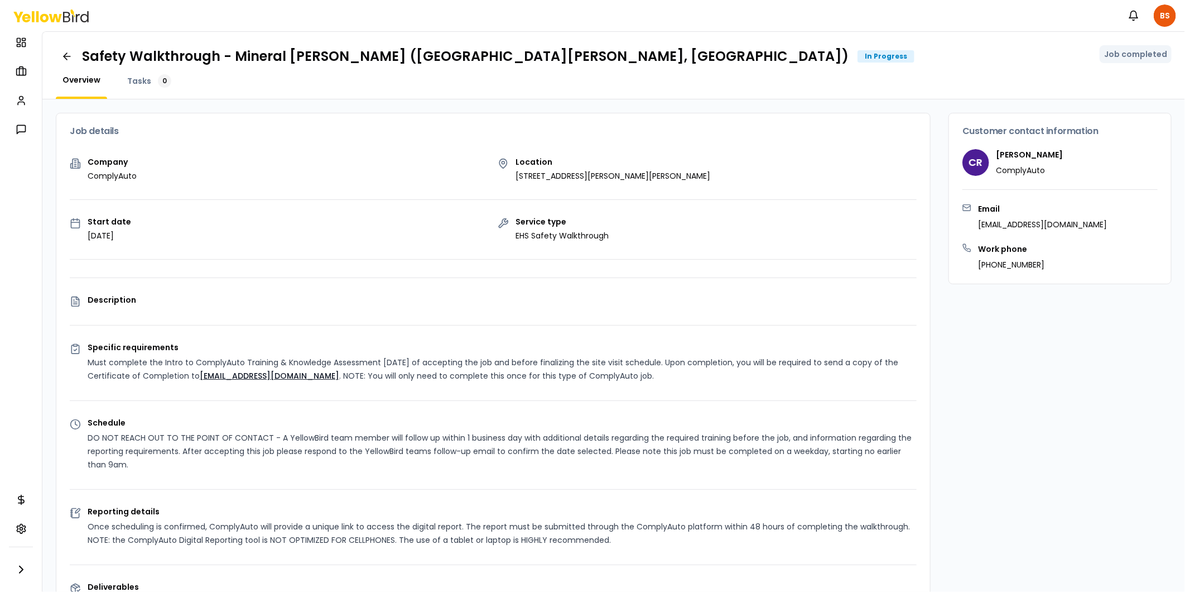
click at [1045, 397] on div "Customer contact information CR [PERSON_NAME] ComplyAuto Email [EMAIL_ADDRESS][…" at bounding box center [1060, 510] width 223 height 795
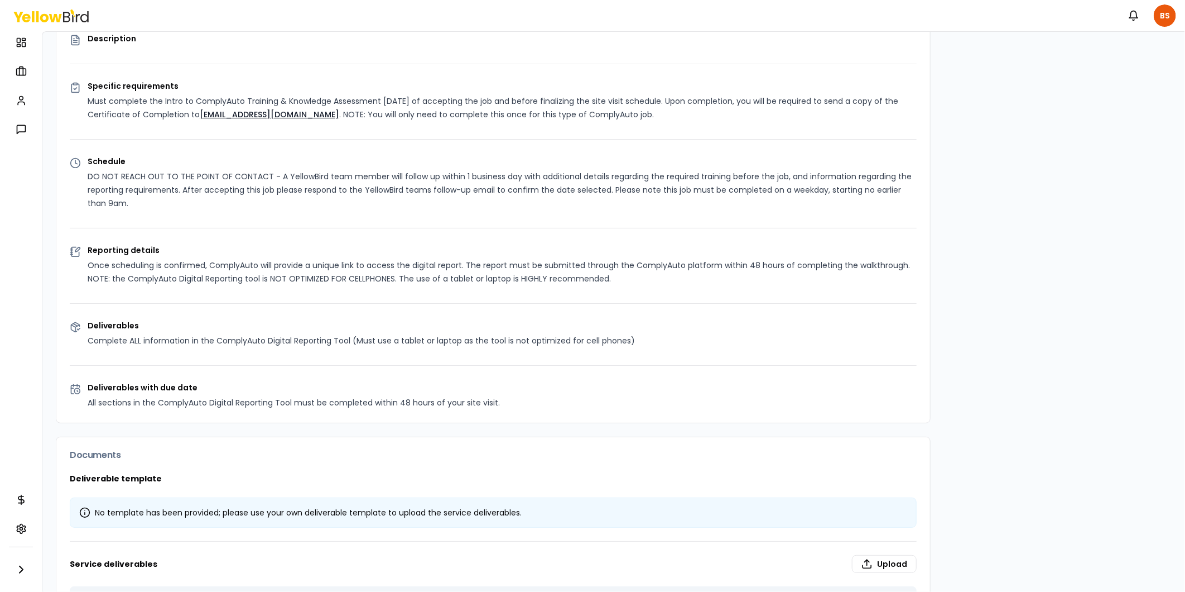
scroll to position [310, 0]
